Goal: Navigation & Orientation: Understand site structure

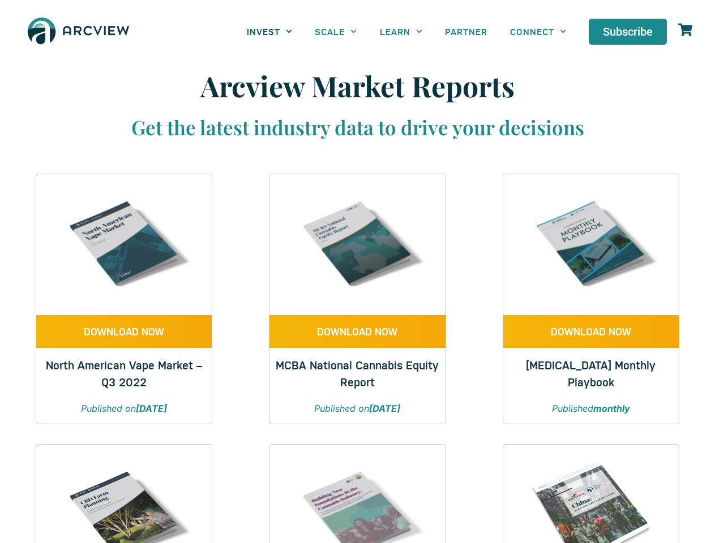
click at [269, 31] on link "INVEST" at bounding box center [269, 31] width 68 height 25
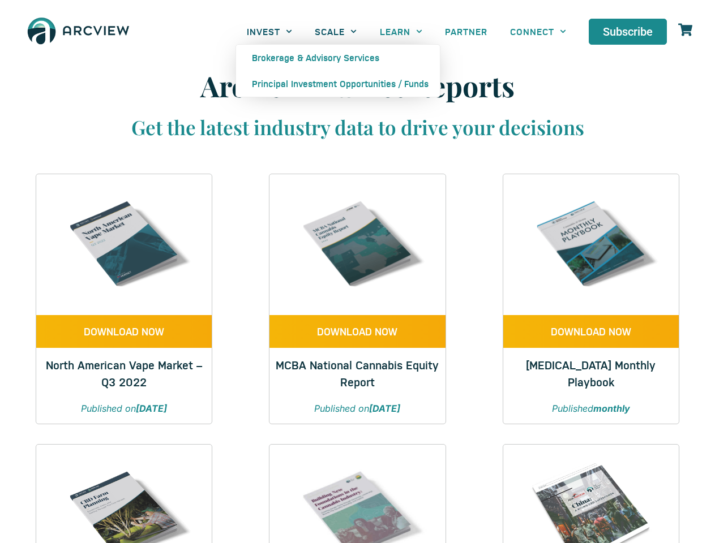
click at [336, 31] on link "SCALE" at bounding box center [335, 31] width 65 height 25
click at [401, 31] on link "LEARN" at bounding box center [400, 31] width 65 height 25
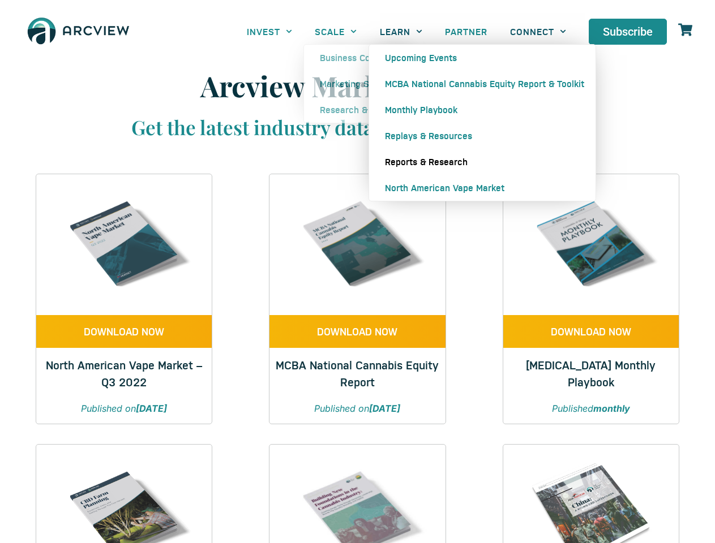
click at [538, 31] on link "CONNECT" at bounding box center [538, 31] width 79 height 25
